Goal: Transaction & Acquisition: Purchase product/service

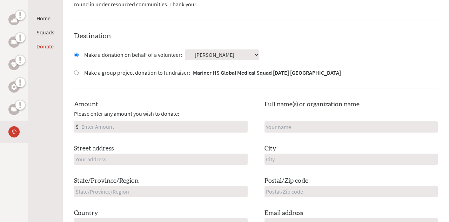
scroll to position [170, 0]
click at [129, 126] on input "Amount" at bounding box center [163, 126] width 167 height 11
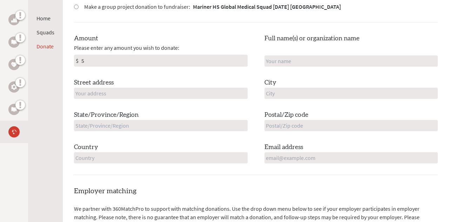
scroll to position [237, 0]
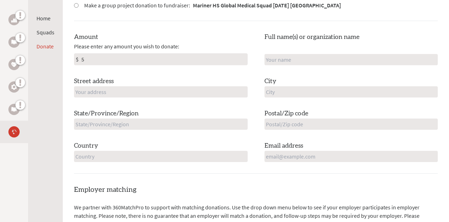
type input "5"
type input "[STREET_ADDRESS]"
click at [197, 110] on div "State/Province/Region" at bounding box center [161, 119] width 174 height 21
type input "D"
type input "[US_STATE]"
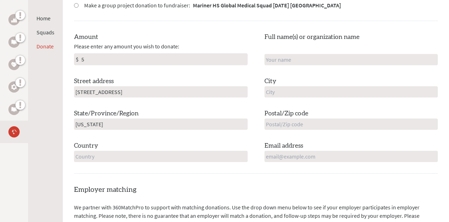
click at [180, 143] on div "Country" at bounding box center [161, 151] width 174 height 21
type input "[GEOGRAPHIC_DATA]"
click at [103, 59] on input "5" at bounding box center [163, 59] width 167 height 11
type input "10"
type input "[PERSON_NAME]"
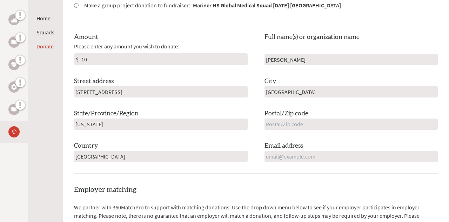
type input "[GEOGRAPHIC_DATA]"
click at [333, 68] on div "Amount Please enter any amount you wish to donate: $ 10 Full name(s) or organiz…" at bounding box center [256, 97] width 364 height 130
click at [319, 131] on div "Amount Please enter any amount you wish to donate: $ 10 Full name(s) or organiz…" at bounding box center [256, 97] width 364 height 130
type input "33993"
type input "[EMAIL_ADDRESS][DOMAIN_NAME]"
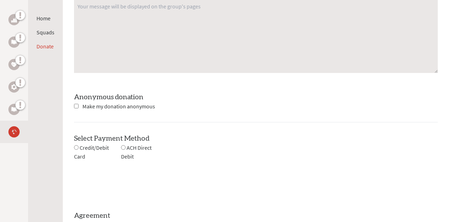
scroll to position [578, 0]
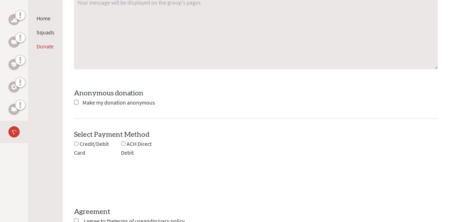
click at [126, 99] on span "Make my donation anonymous" at bounding box center [118, 102] width 73 height 7
click at [75, 100] on input "checkbox" at bounding box center [76, 102] width 5 height 5
checkbox input "true"
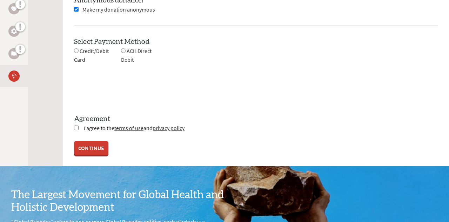
scroll to position [672, 0]
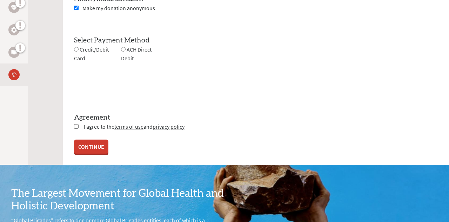
click at [125, 45] on div "ACH Direct Debit" at bounding box center [143, 54] width 44 height 18
click at [124, 47] on input "radio" at bounding box center [123, 49] width 5 height 5
radio input "true"
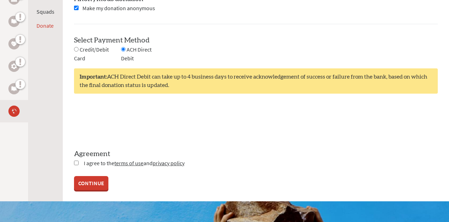
click at [78, 47] on div "Credit/Debit Card" at bounding box center [97, 54] width 47 height 18
click at [76, 47] on input "radio" at bounding box center [76, 49] width 5 height 5
radio input "true"
